Goal: Obtain resource: Download file/media

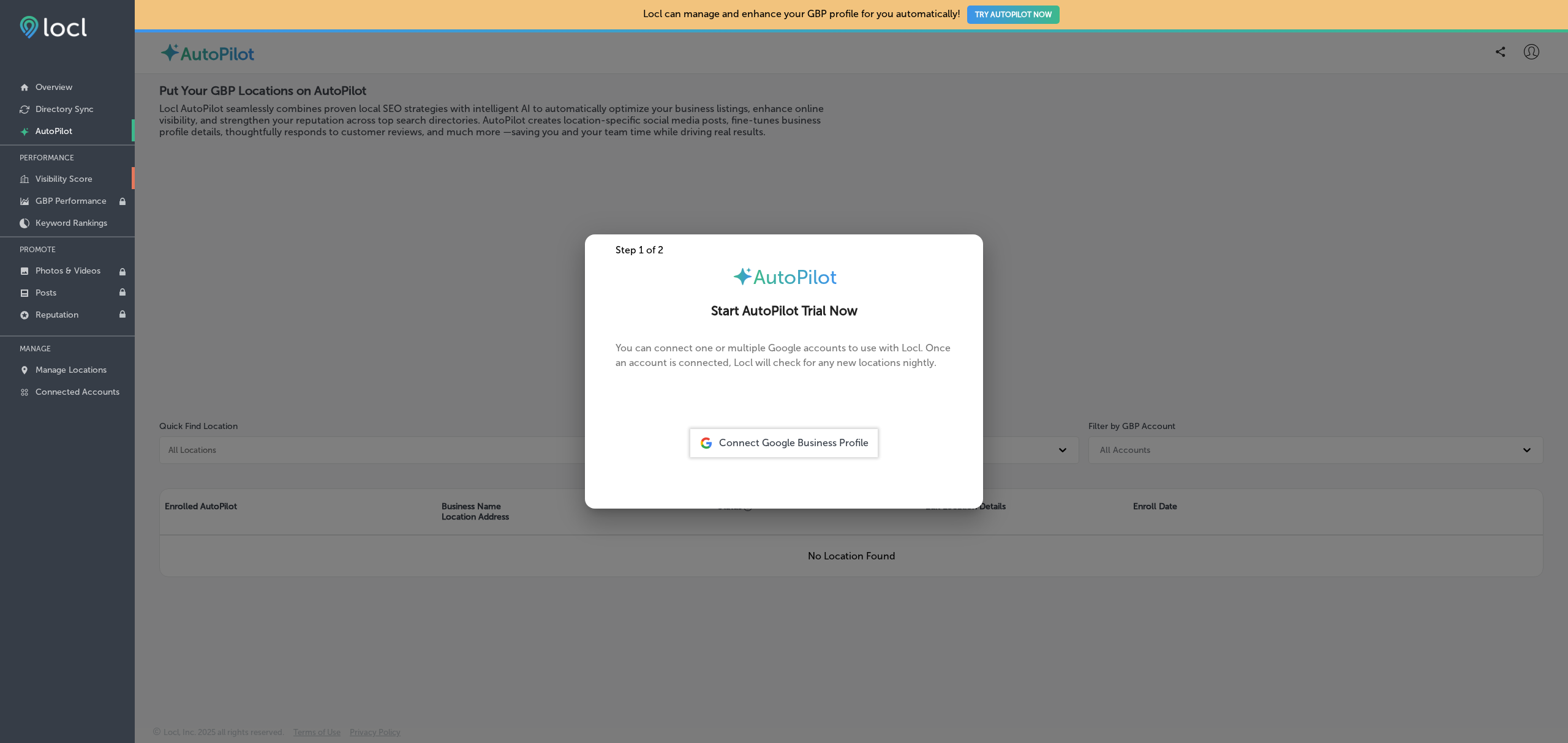
click at [93, 182] on link "Visibility Score" at bounding box center [67, 178] width 135 height 22
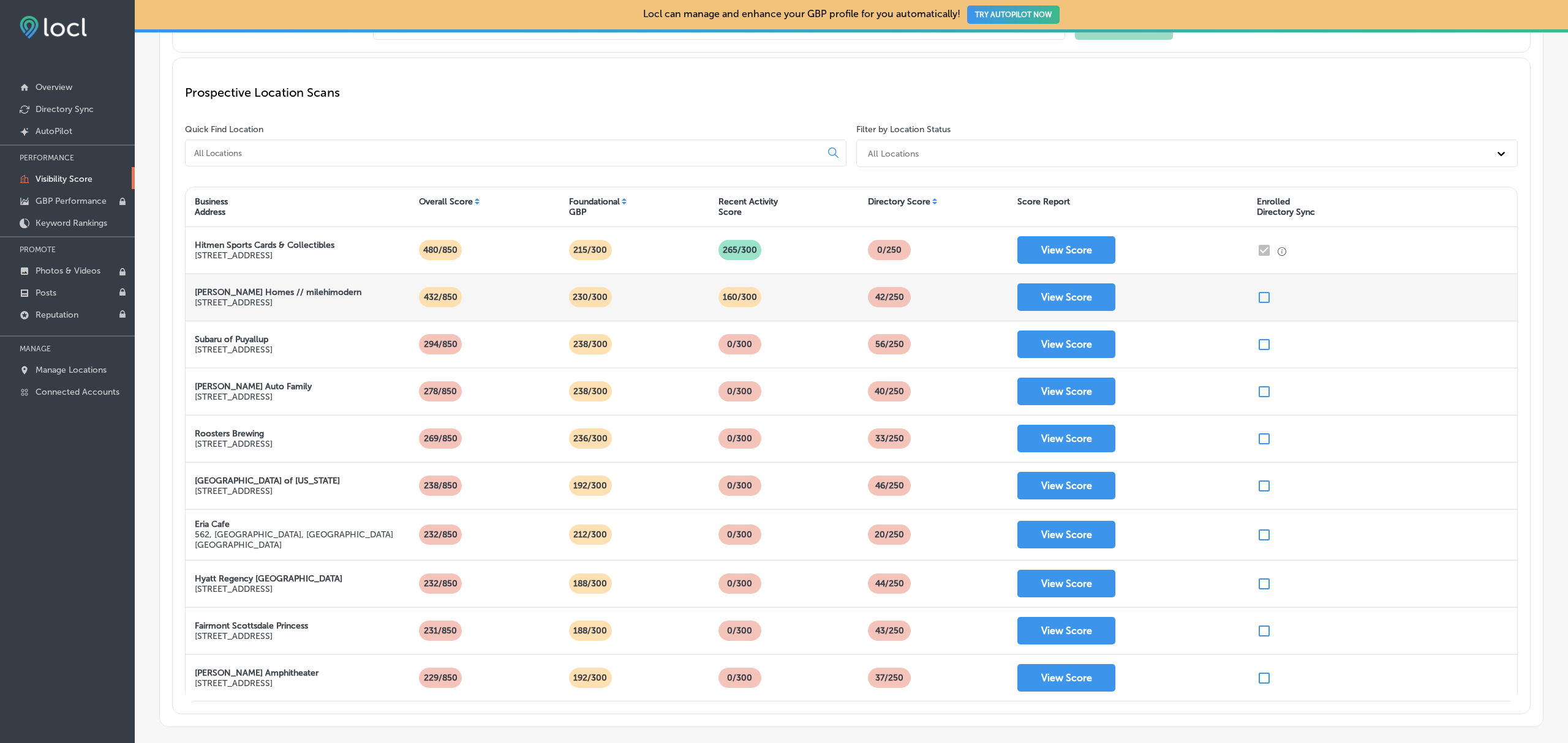
scroll to position [143, 0]
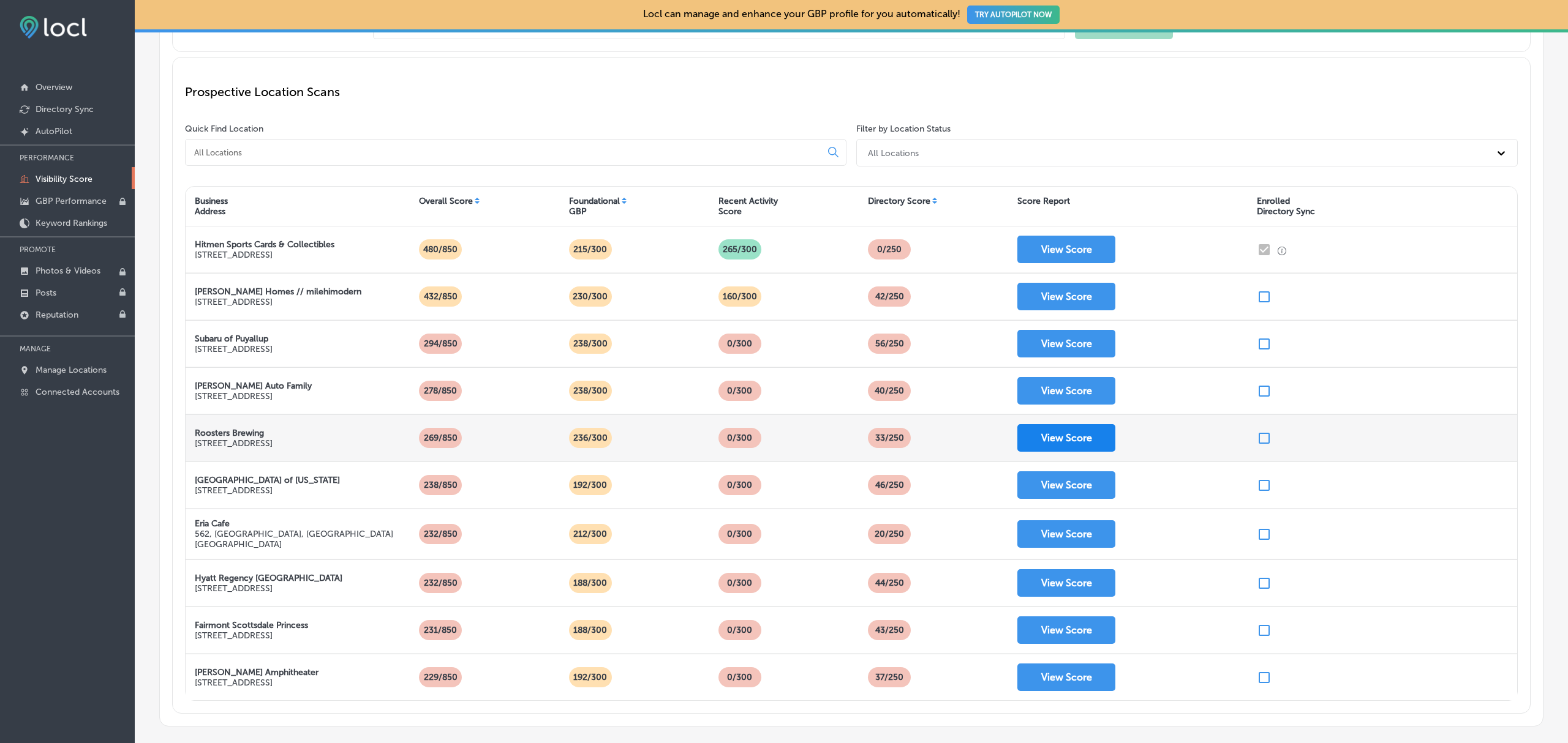
click at [1058, 441] on button "View Score" at bounding box center [1066, 438] width 98 height 28
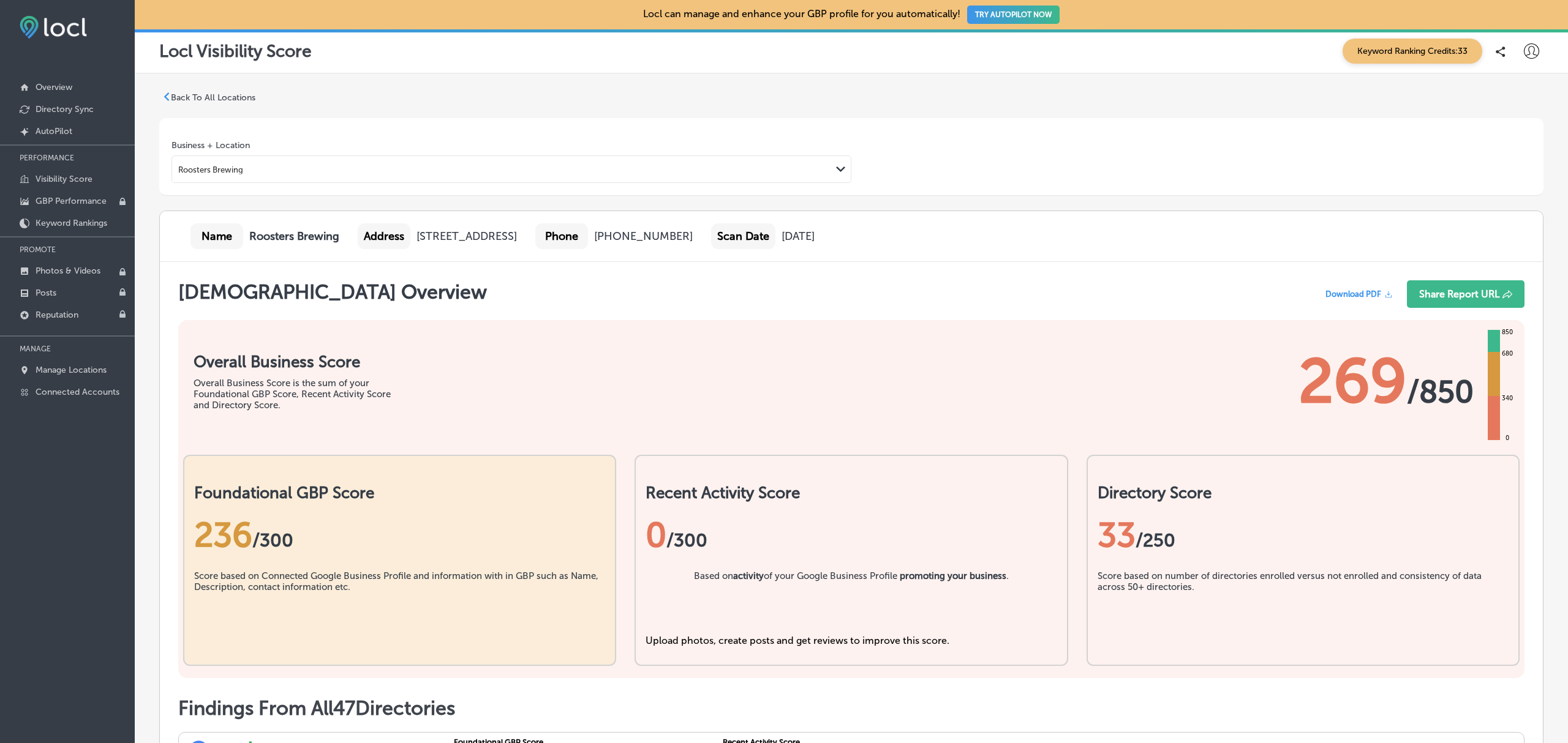
click at [1345, 299] on span "Download PDF" at bounding box center [1353, 294] width 56 height 9
click at [184, 98] on p "Back To All Locations" at bounding box center [213, 98] width 84 height 10
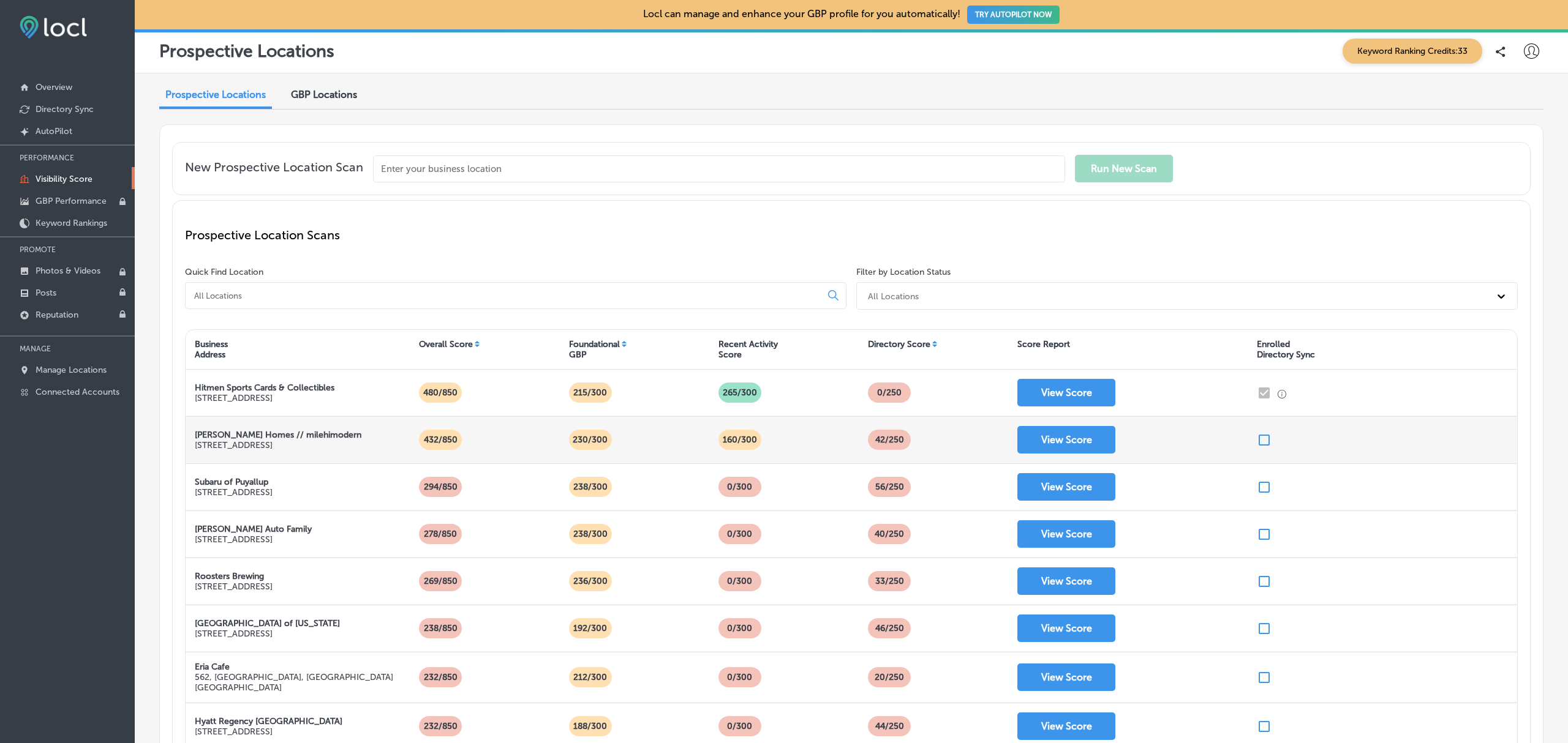
scroll to position [211, 0]
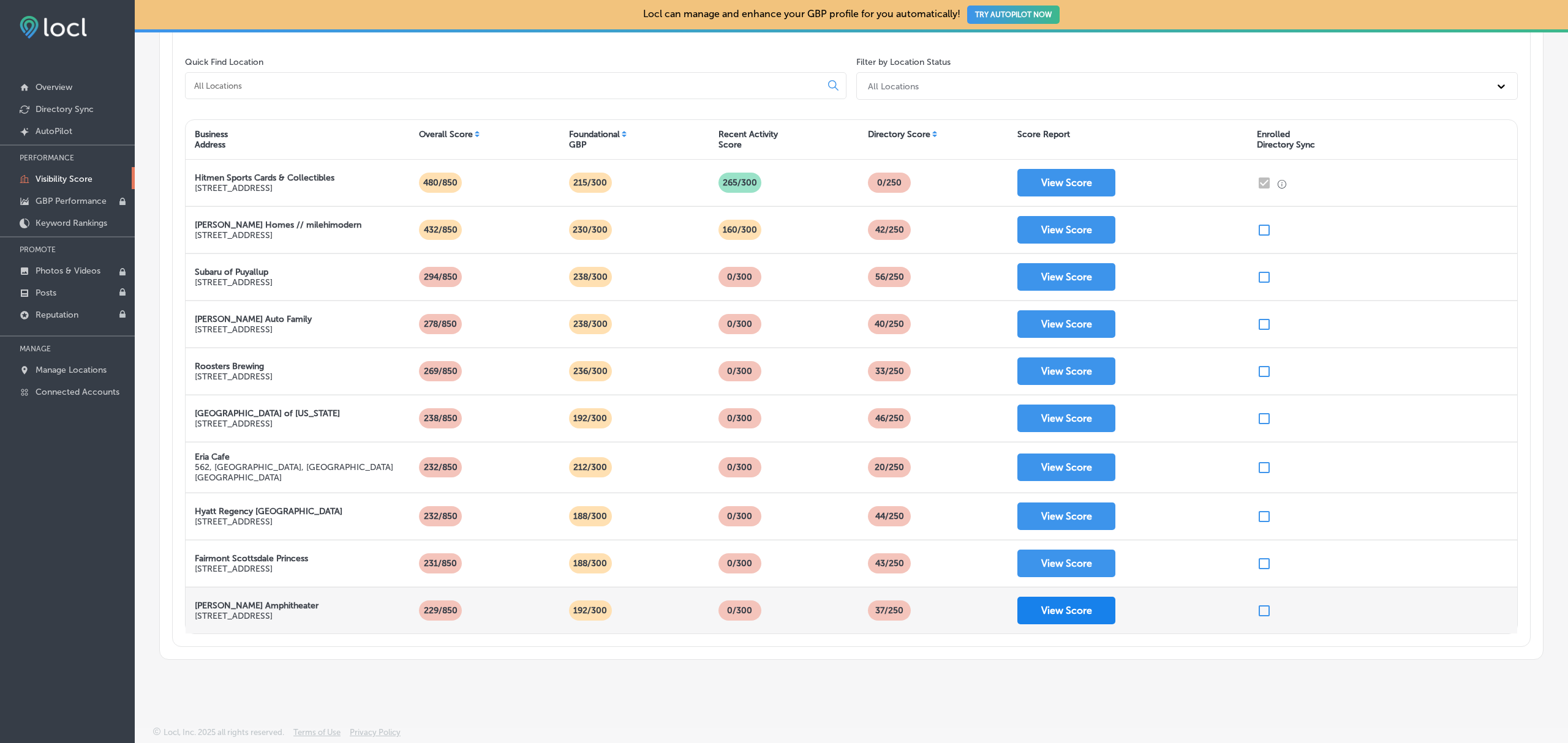
click at [1064, 617] on button "View Score" at bounding box center [1066, 610] width 98 height 28
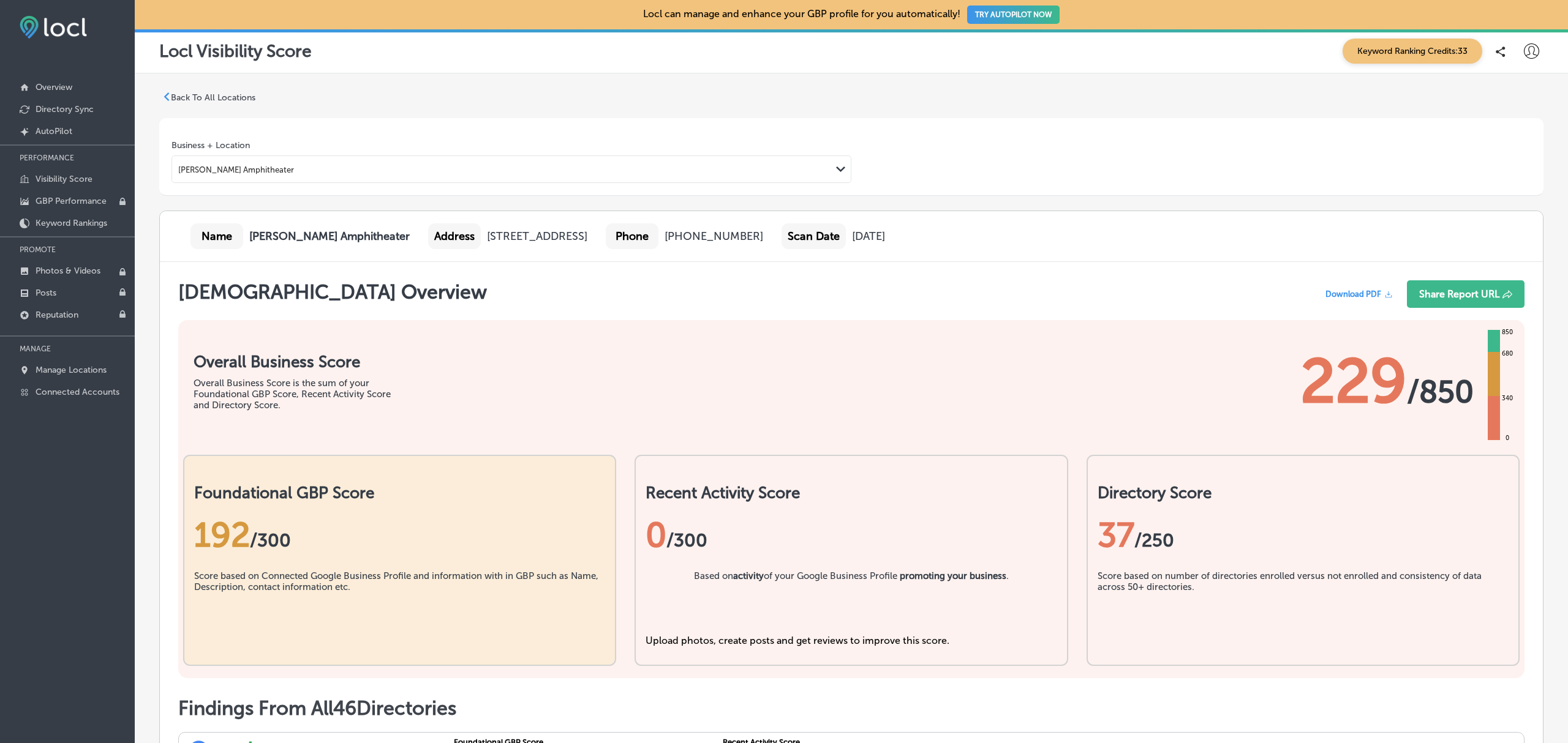
click at [1331, 294] on span "Download PDF" at bounding box center [1353, 294] width 56 height 9
click at [238, 99] on p "Back To All Locations" at bounding box center [213, 98] width 84 height 10
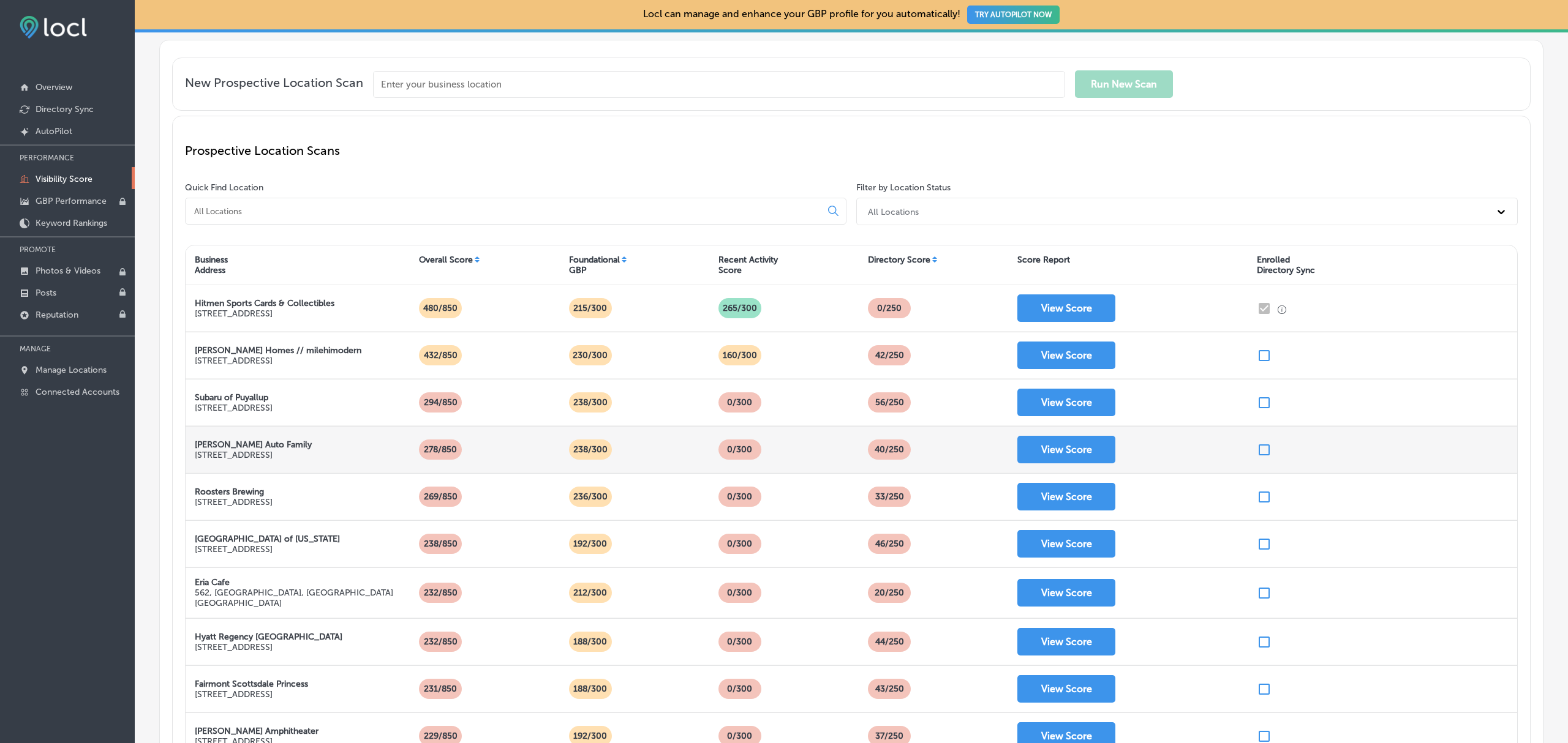
scroll to position [84, 0]
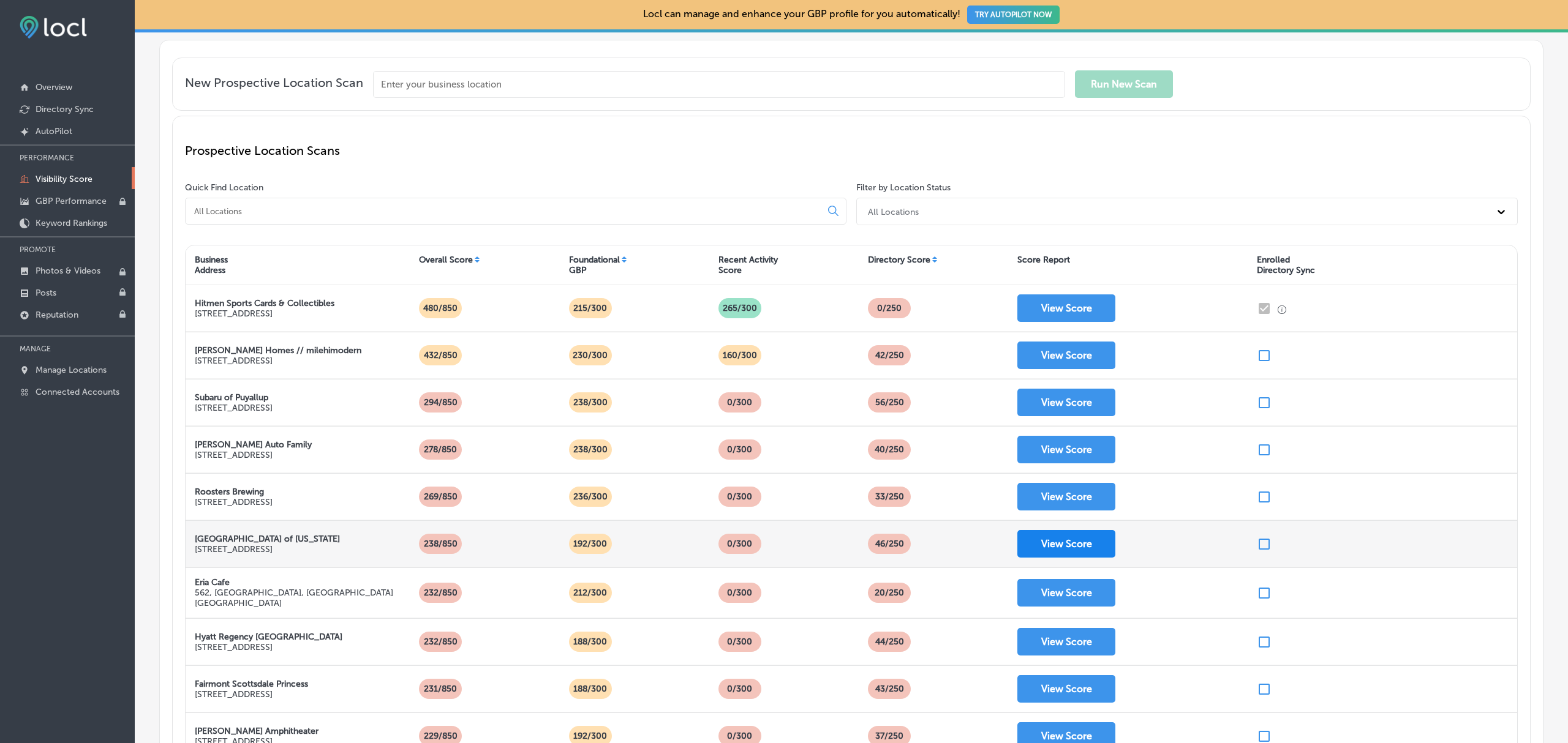
click at [1061, 547] on button "View Score" at bounding box center [1066, 543] width 98 height 28
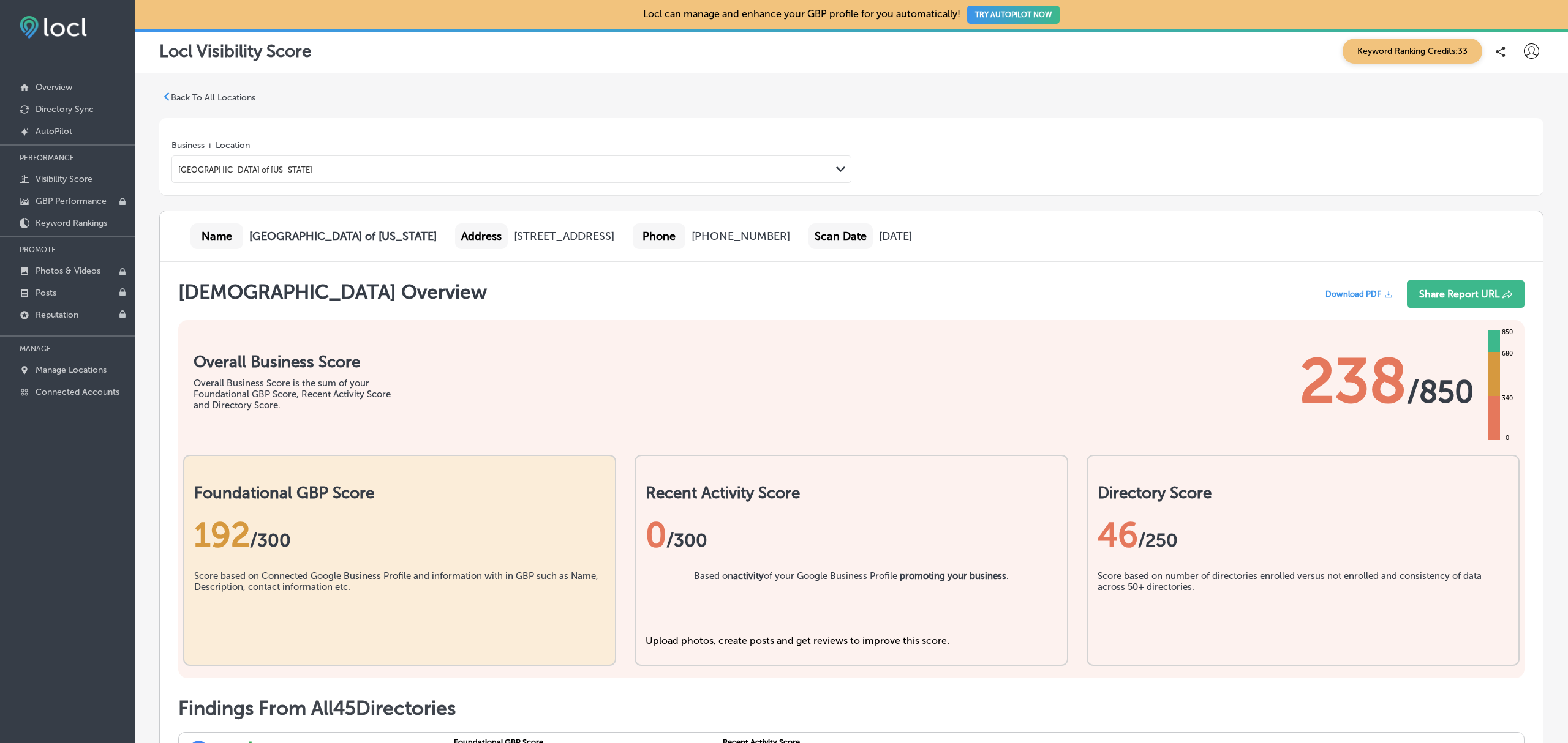
click at [1353, 294] on span "Download PDF" at bounding box center [1353, 294] width 56 height 9
click at [1351, 167] on div "Business + Location [GEOGRAPHIC_DATA] of [US_STATE] Path Created with Sketch." at bounding box center [851, 162] width 1359 height 43
